Goal: Contribute content: Contribute content

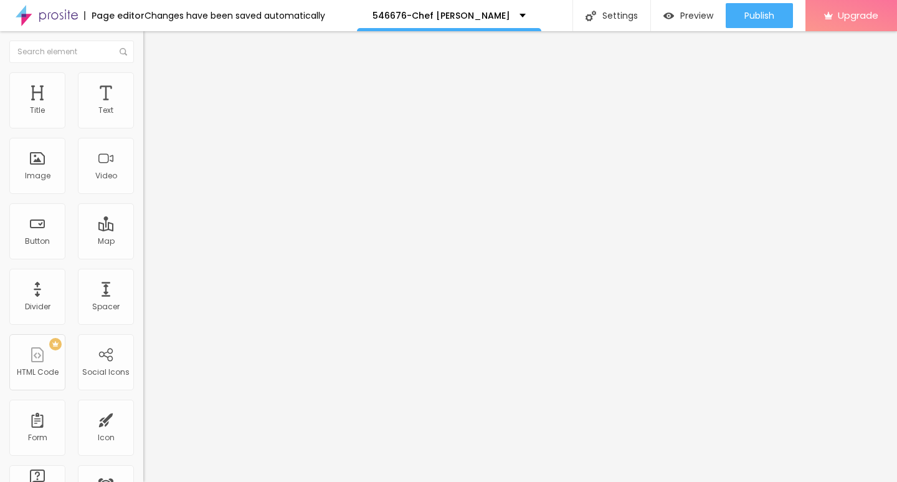
click at [143, 107] on span "Add image" at bounding box center [168, 102] width 51 height 11
click at [143, 73] on img at bounding box center [148, 77] width 11 height 11
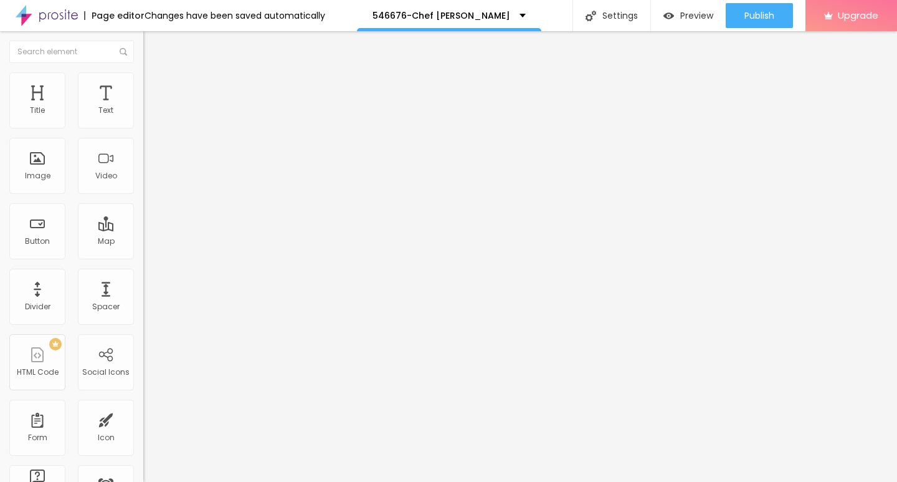
type input "90"
type input "75"
type input "60"
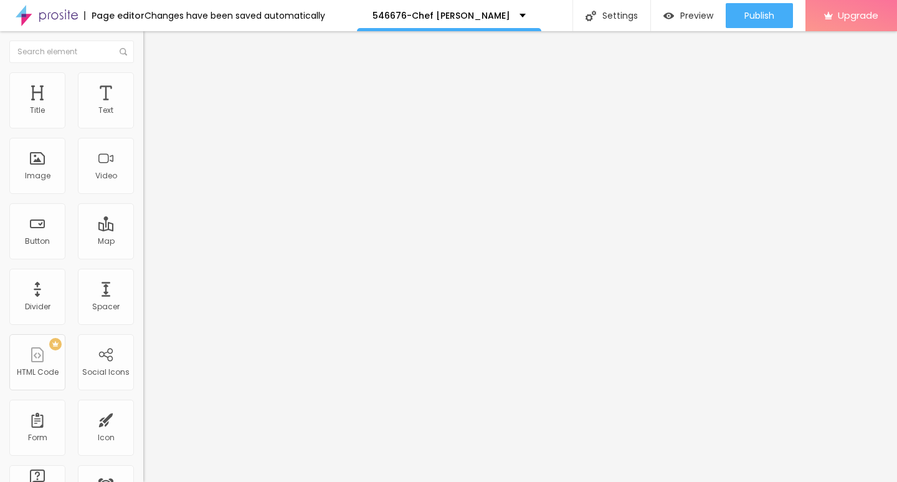
type input "60"
type input "50"
type input "40"
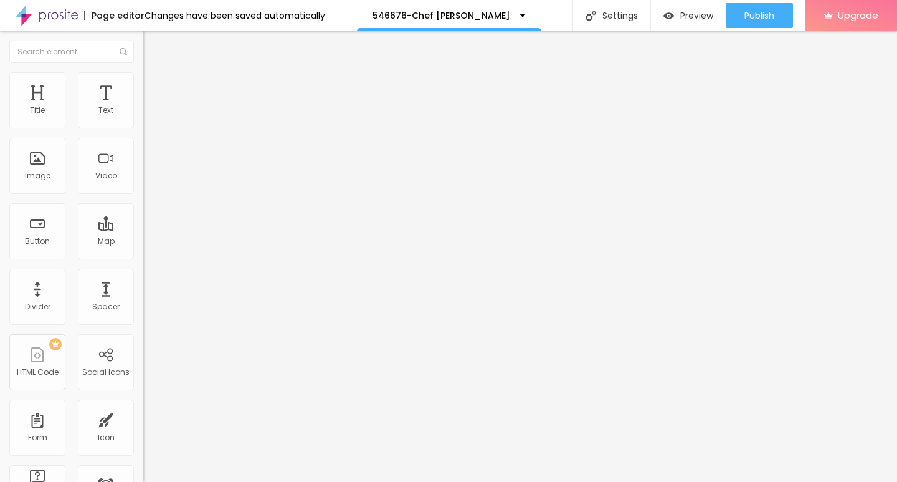
type input "35"
type input "30"
type input "25"
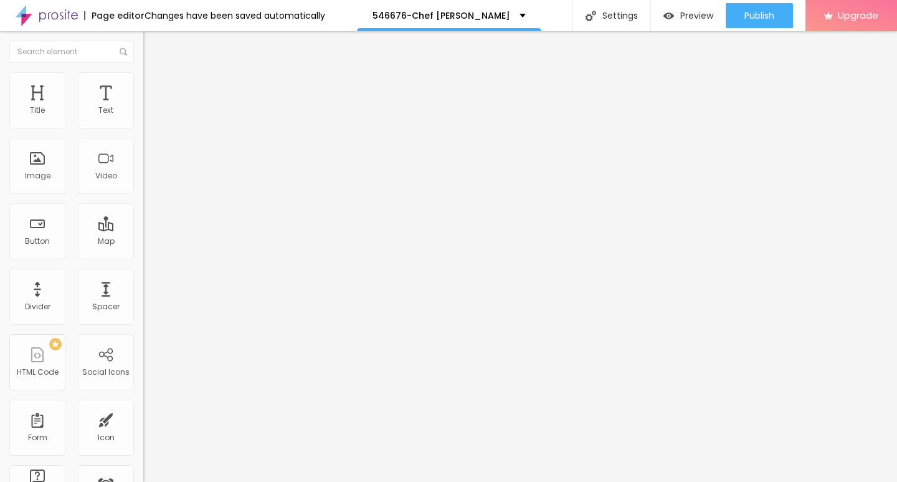
type input "25"
type input "20"
type input "15"
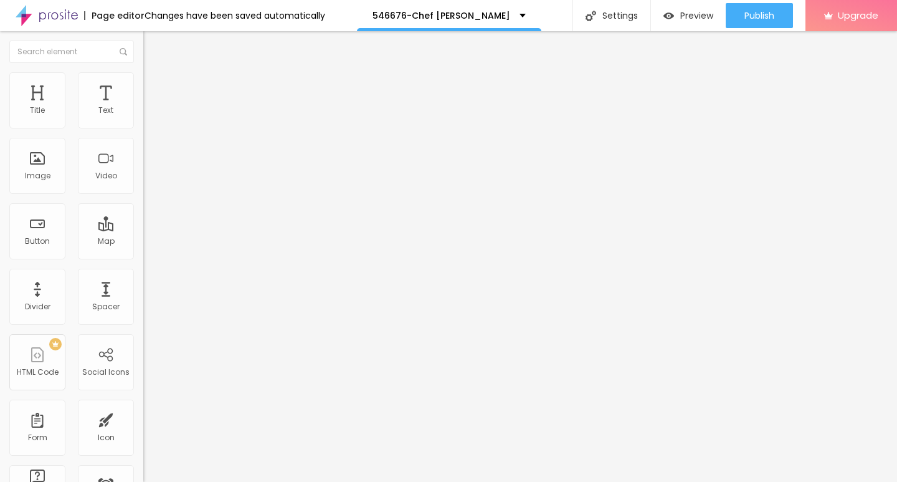
type input "10"
drag, startPoint x: 128, startPoint y: 130, endPoint x: 0, endPoint y: 131, distance: 128.4
type input "10"
click at [143, 128] on input "range" at bounding box center [183, 123] width 80 height 10
click at [153, 44] on div "Edit Image" at bounding box center [185, 45] width 65 height 10
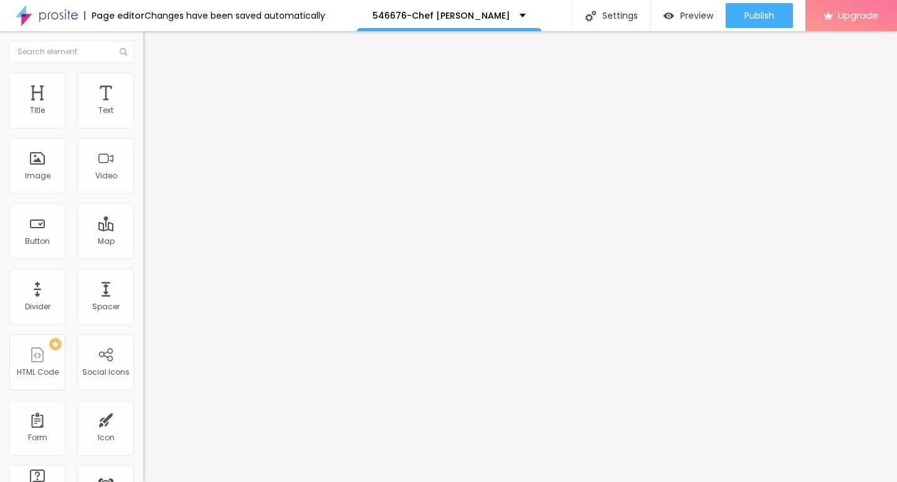
click at [150, 115] on icon "button" at bounding box center [152, 112] width 5 height 5
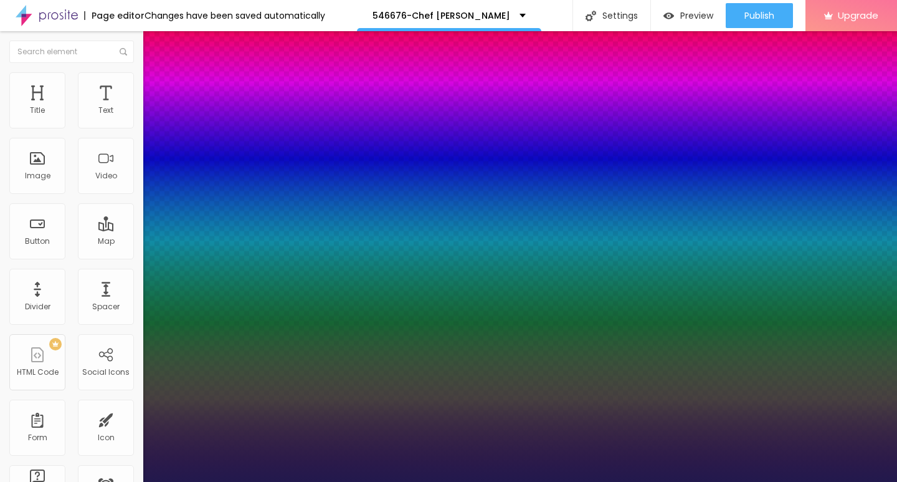
type input "1"
type input "20"
type input "1"
type input "21"
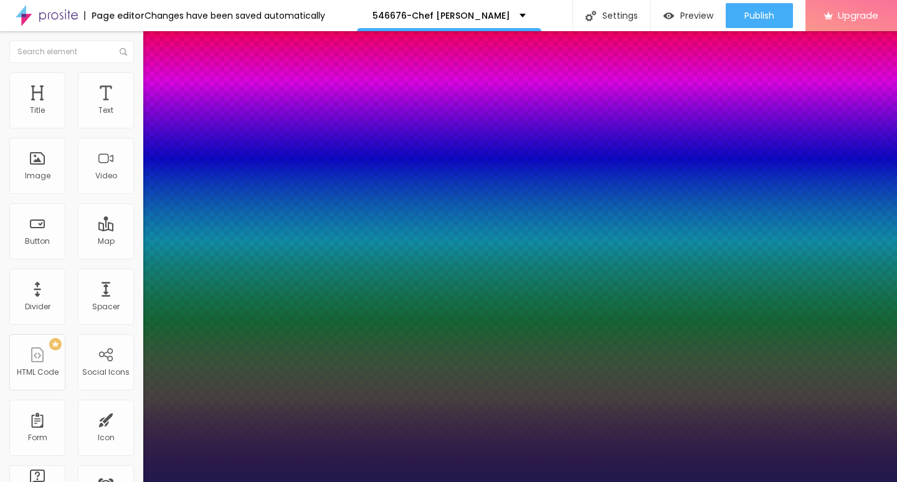
type input "21"
type input "1"
type input "22"
type input "1"
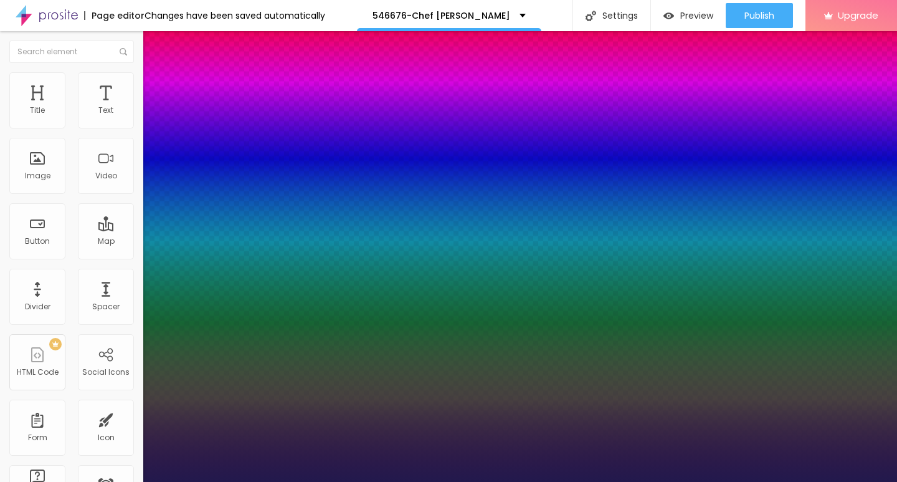
type input "26"
type input "1"
type input "27"
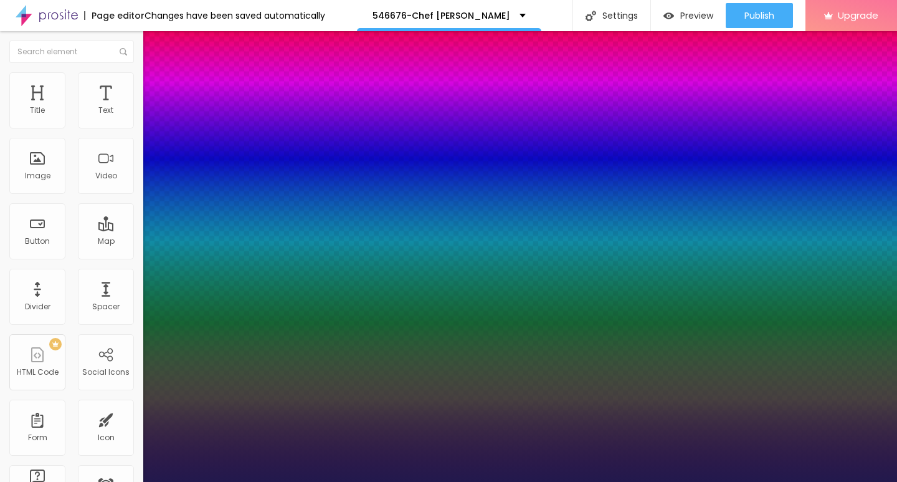
type input "1"
type input "28"
type input "1"
type input "27"
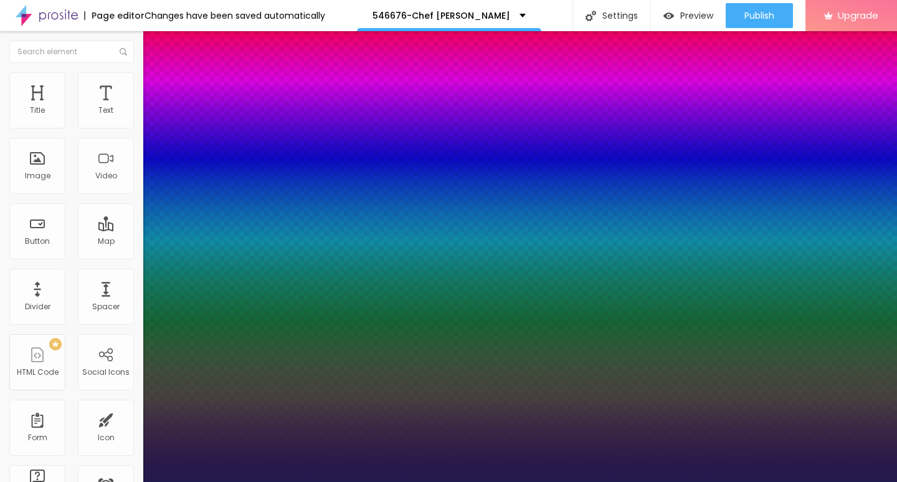
type input "27"
type input "1"
type input "26"
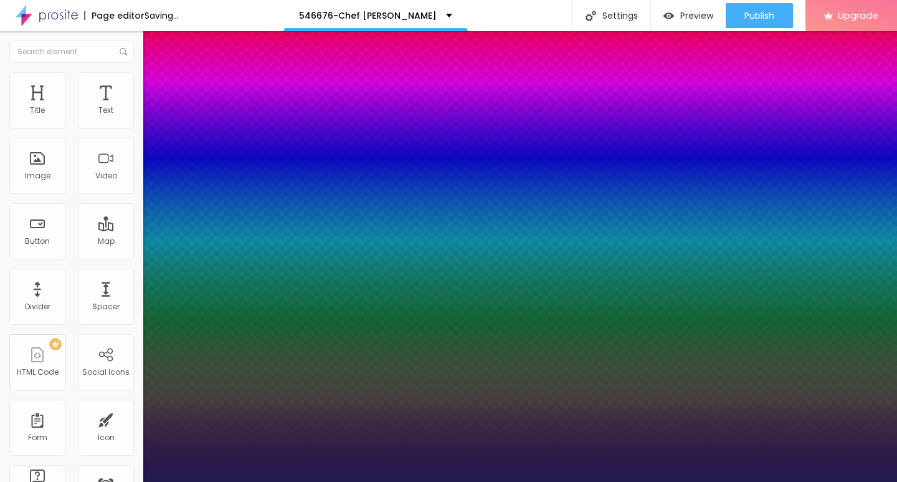
type input "1"
type input "25"
type input "1"
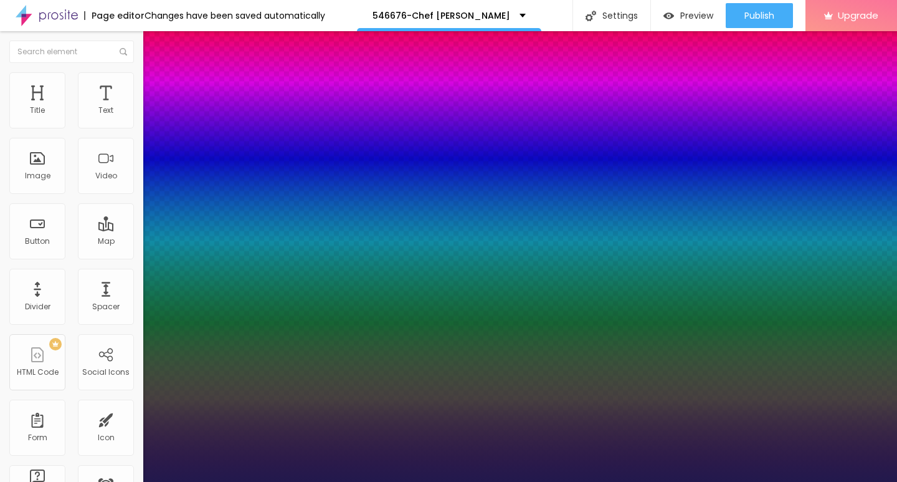
type input "24"
type input "1"
drag, startPoint x: 167, startPoint y: 211, endPoint x: 176, endPoint y: 211, distance: 9.4
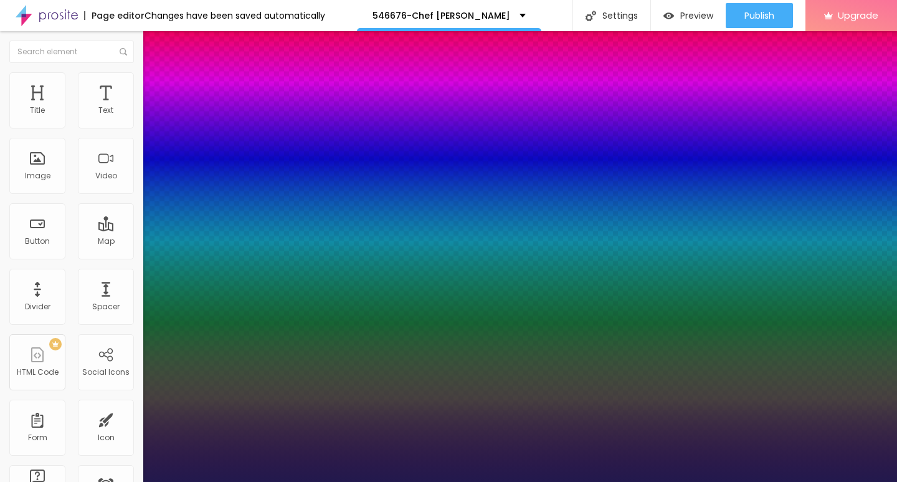
type input "25"
type input "1"
type input "25"
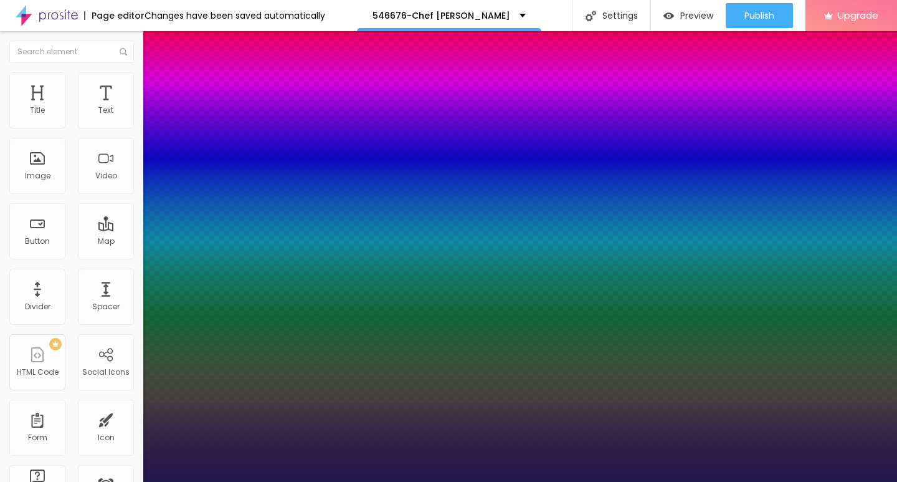
click at [396, 481] on div at bounding box center [448, 482] width 897 height 0
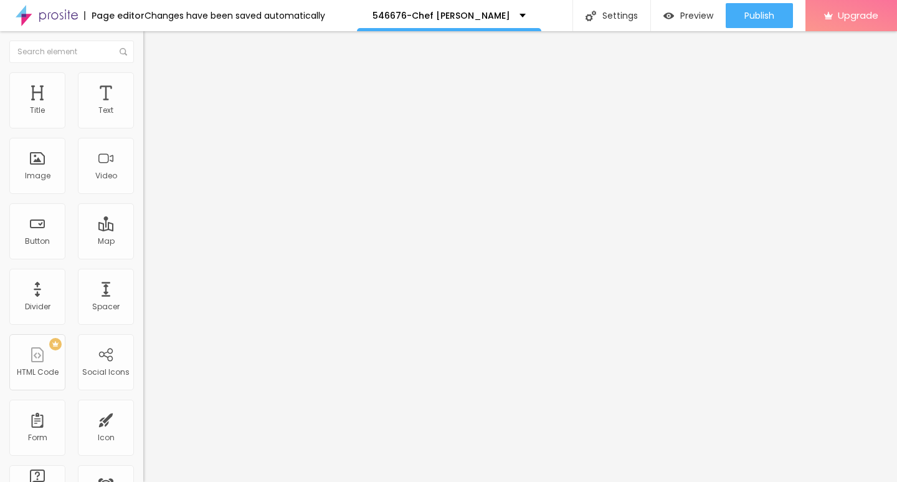
click at [153, 44] on img "button" at bounding box center [158, 45] width 10 height 10
click at [98, 113] on div "Text" at bounding box center [105, 110] width 15 height 9
drag, startPoint x: 56, startPoint y: 139, endPoint x: 2, endPoint y: 139, distance: 53.6
click at [143, 139] on div "Text Click me Align Size Default Small Default Big Link URL https:// Open in ne…" at bounding box center [214, 187] width 143 height 181
paste input "→ VIEW DOCUMENT HERE"
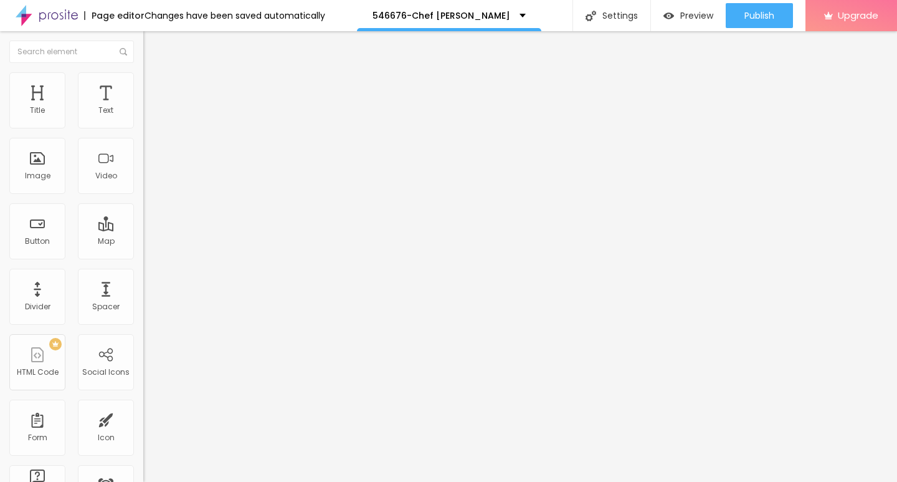
type input "→ VIEW DOCUMENT HERE"
click at [143, 351] on div "Edit Button Content Style Advanced Text → VIEW DOCUMENT HERE Align Size Default…" at bounding box center [214, 256] width 143 height 450
drag, startPoint x: 67, startPoint y: 259, endPoint x: 4, endPoint y: 259, distance: 62.9
click at [143, 259] on div "Text → VIEW DOCUMENT HERE Align Size Default Small Default Big Link URL https:/…" at bounding box center [214, 187] width 143 height 181
paste input "[DOMAIN_NAME]"
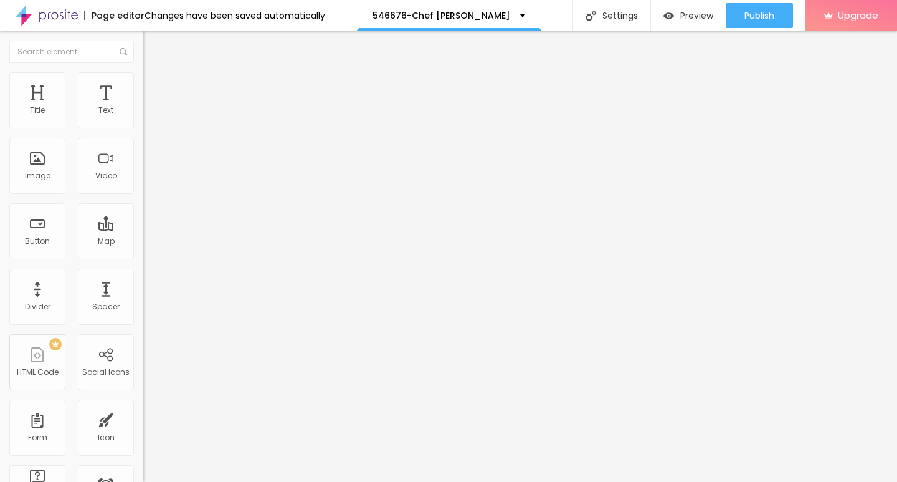
type input "[URL][DOMAIN_NAME]"
click at [143, 80] on img at bounding box center [148, 77] width 11 height 11
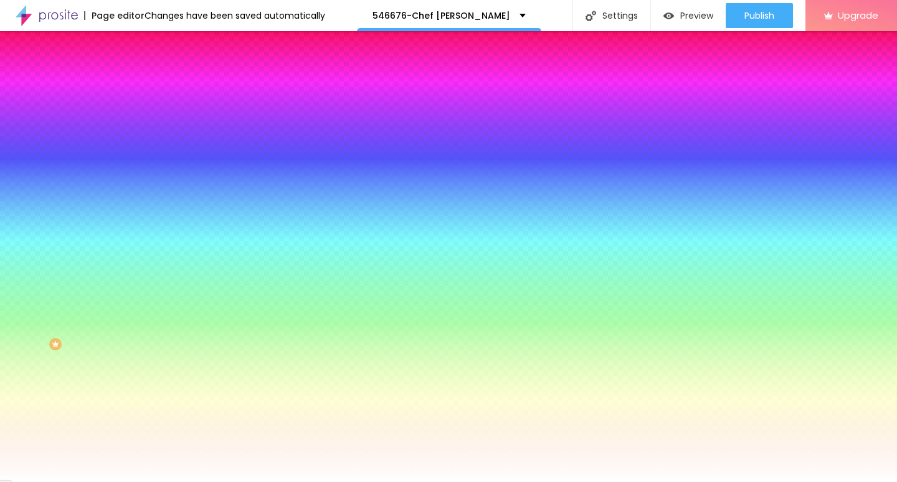
click at [143, 154] on button "button" at bounding box center [151, 159] width 17 height 13
type input "17"
type input "18"
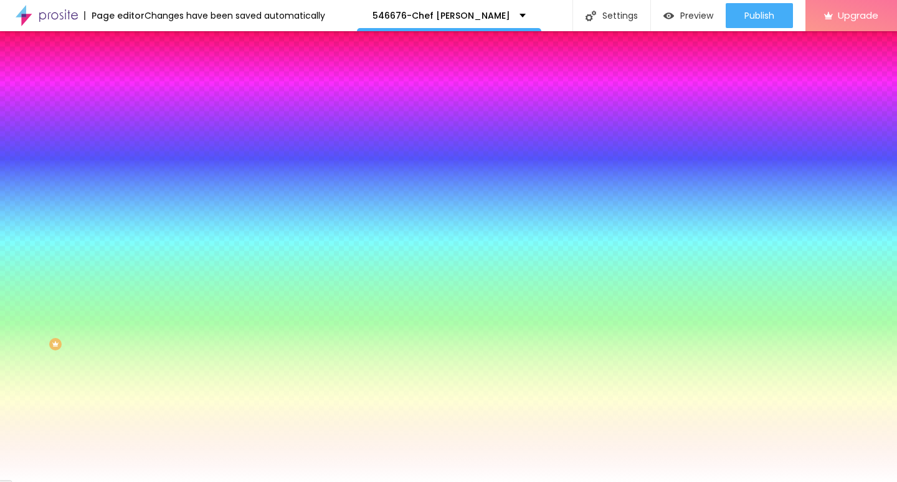
type input "19"
type input "20"
type input "21"
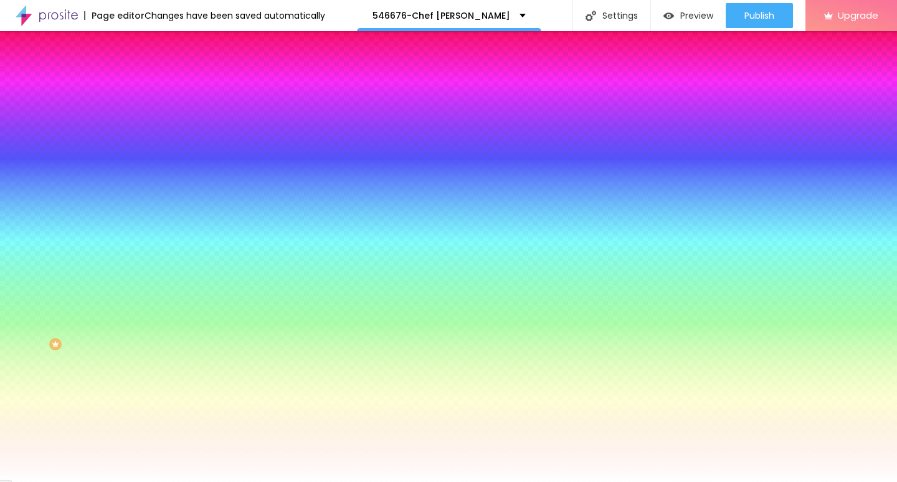
type input "21"
type input "22"
drag, startPoint x: 189, startPoint y: 240, endPoint x: 211, endPoint y: 239, distance: 21.8
type input "22"
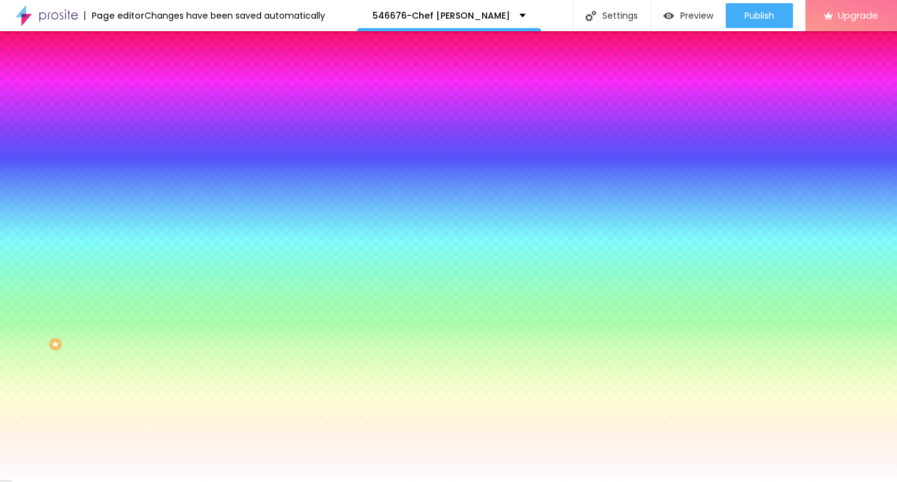
click at [378, 481] on div at bounding box center [448, 482] width 897 height 0
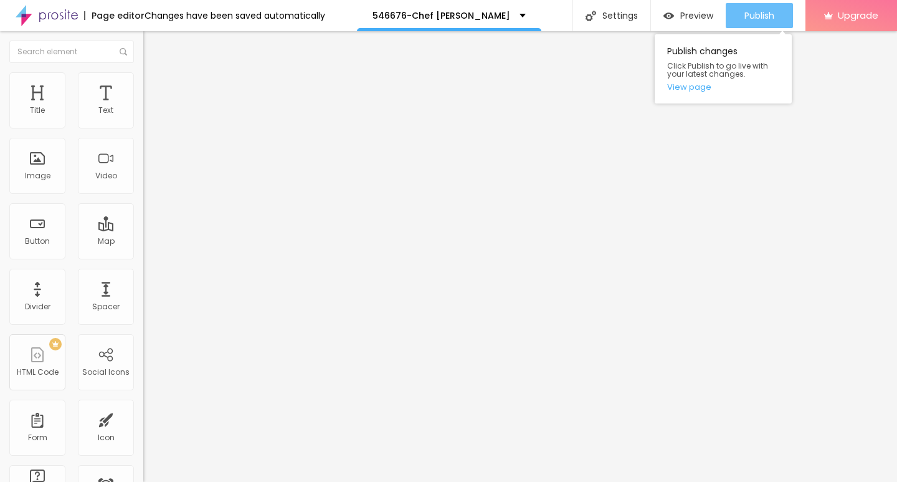
click at [752, 14] on span "Publish" at bounding box center [760, 16] width 30 height 10
